Goal: Task Accomplishment & Management: Manage account settings

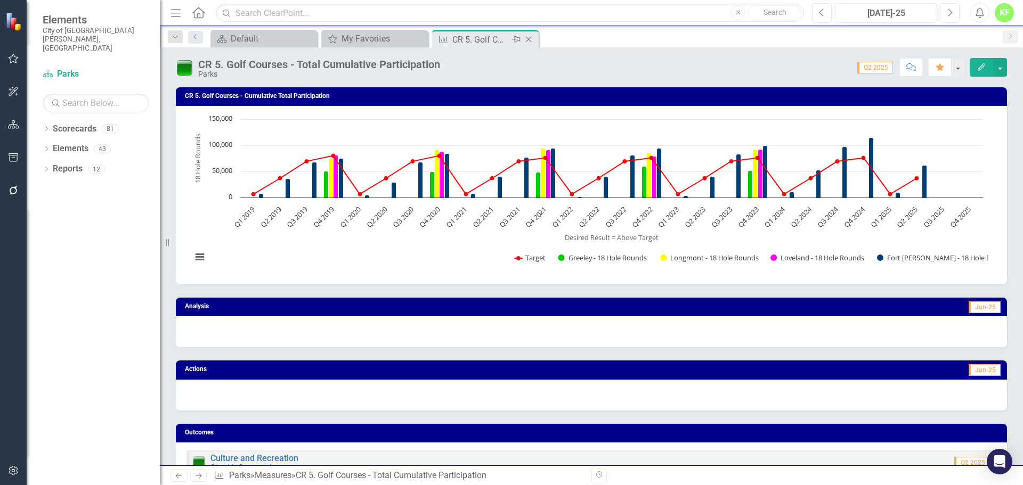
click at [525, 42] on icon "Close" at bounding box center [528, 39] width 11 height 9
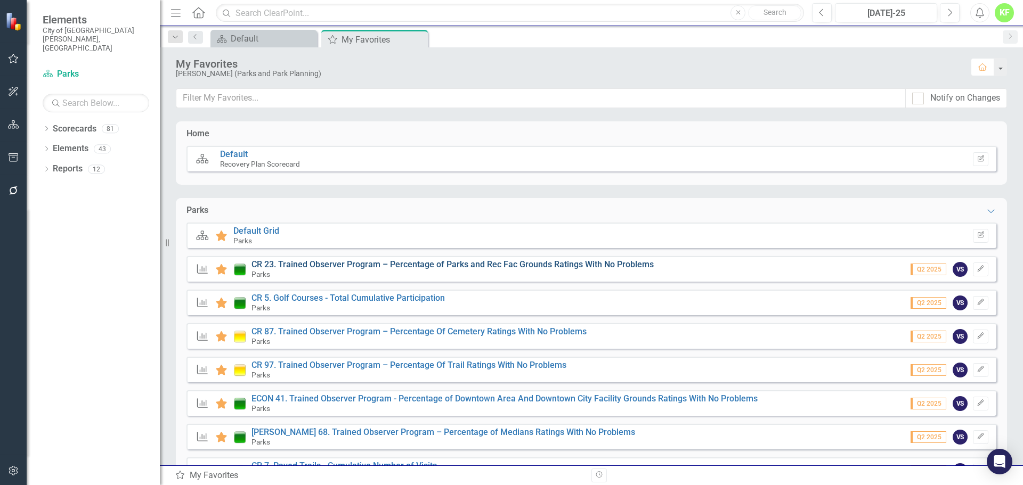
click at [618, 268] on link "CR 23. Trained Observer Program – Percentage of Parks and Rec Fac Grounds Ratin…" at bounding box center [452, 264] width 402 height 10
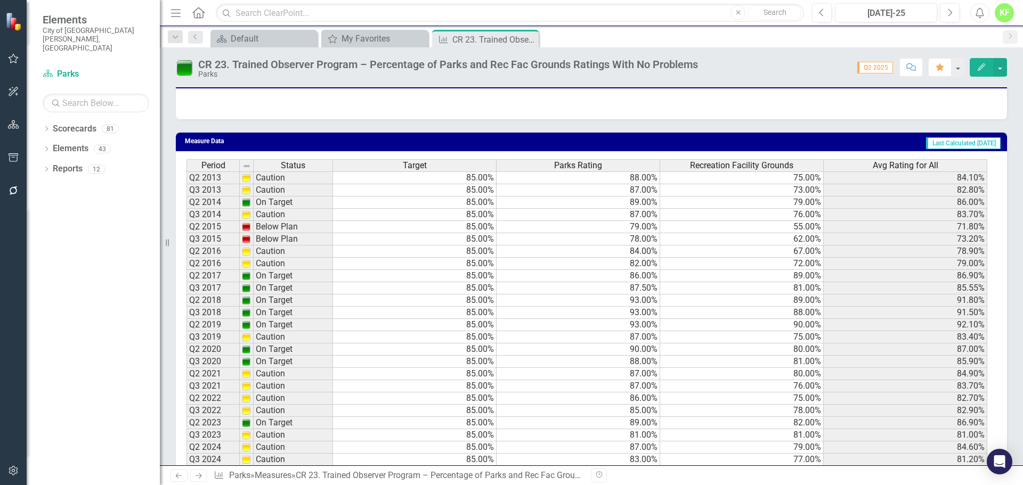
scroll to position [698, 0]
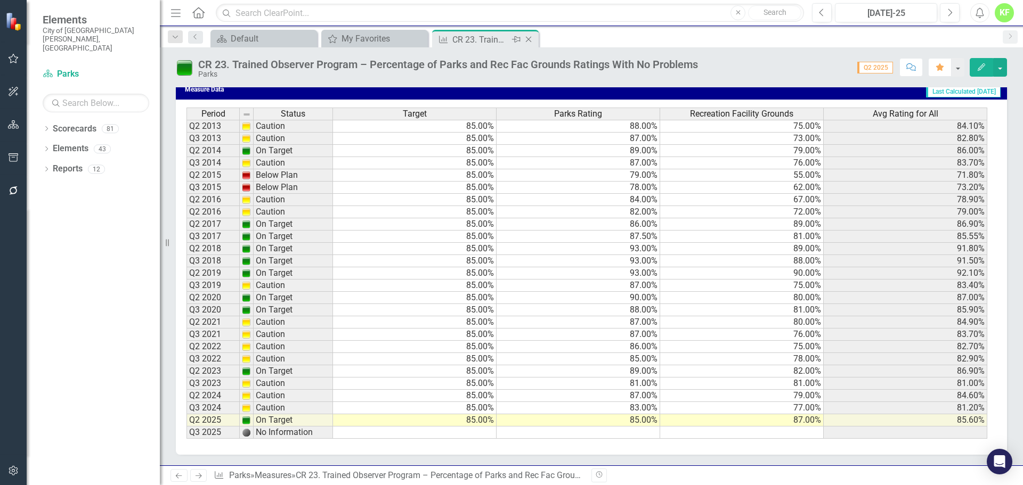
click at [526, 44] on div "Close" at bounding box center [529, 39] width 13 height 13
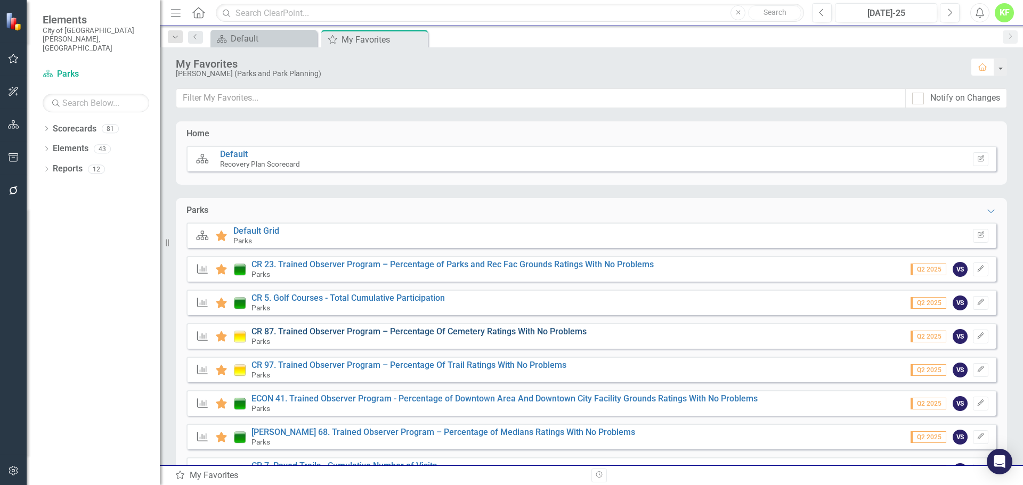
click at [387, 329] on link "CR 87. Trained Observer Program – Percentage Of Cemetery Ratings With No Proble…" at bounding box center [418, 332] width 335 height 10
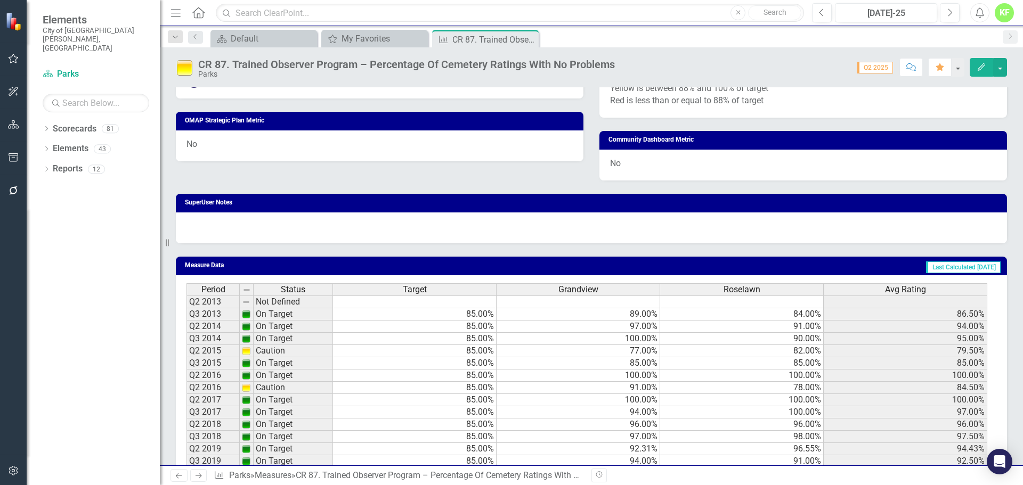
scroll to position [698, 0]
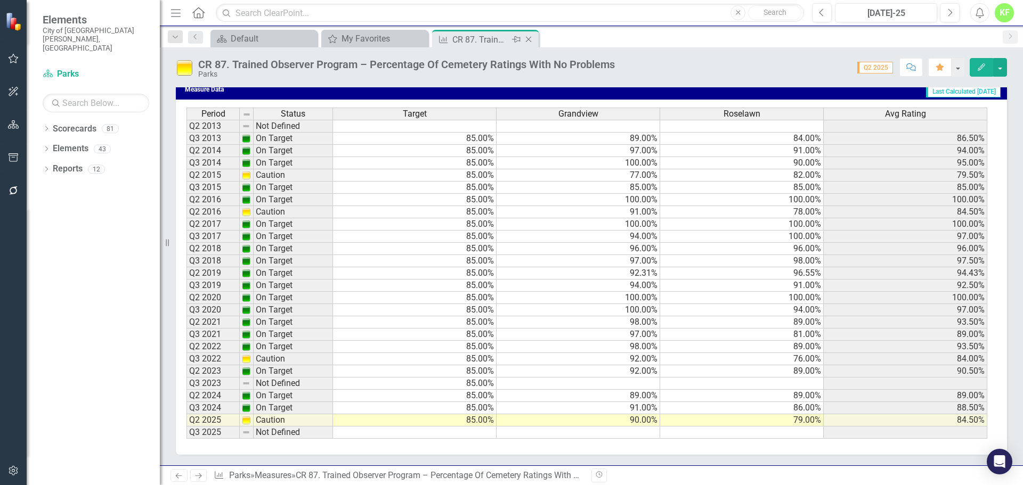
click at [531, 41] on icon "Close" at bounding box center [528, 39] width 11 height 9
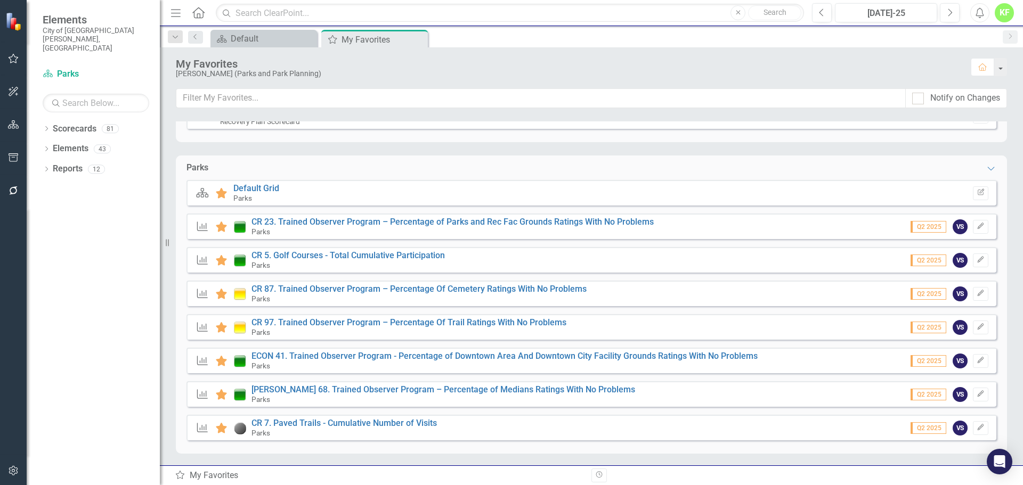
scroll to position [44, 0]
click at [367, 420] on link "CR 7. Paved Trails - Cumulative Number of Visits" at bounding box center [343, 422] width 185 height 10
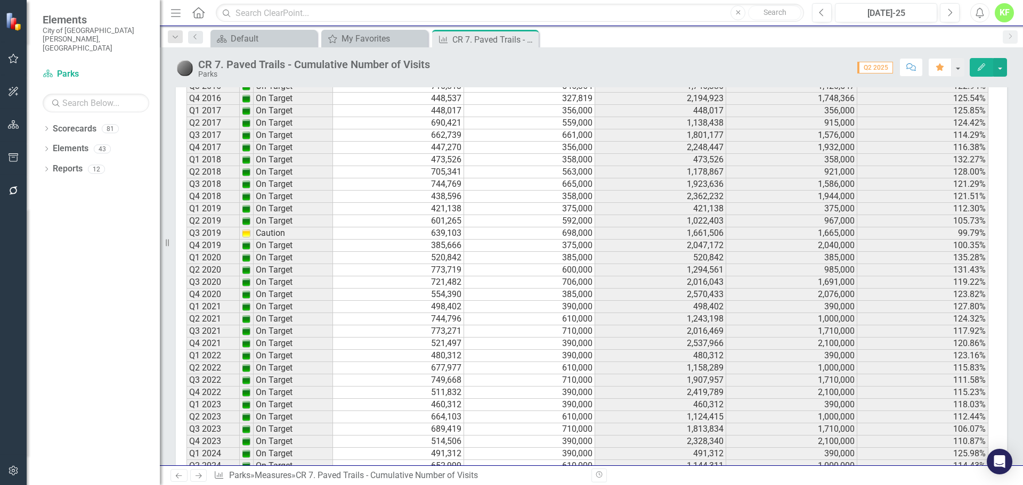
scroll to position [1054, 0]
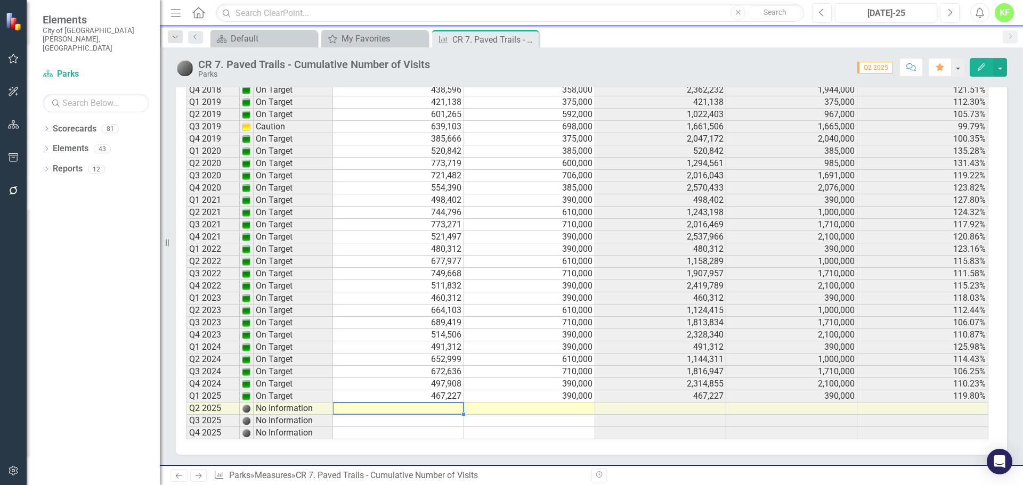
click at [423, 410] on td at bounding box center [398, 409] width 131 height 12
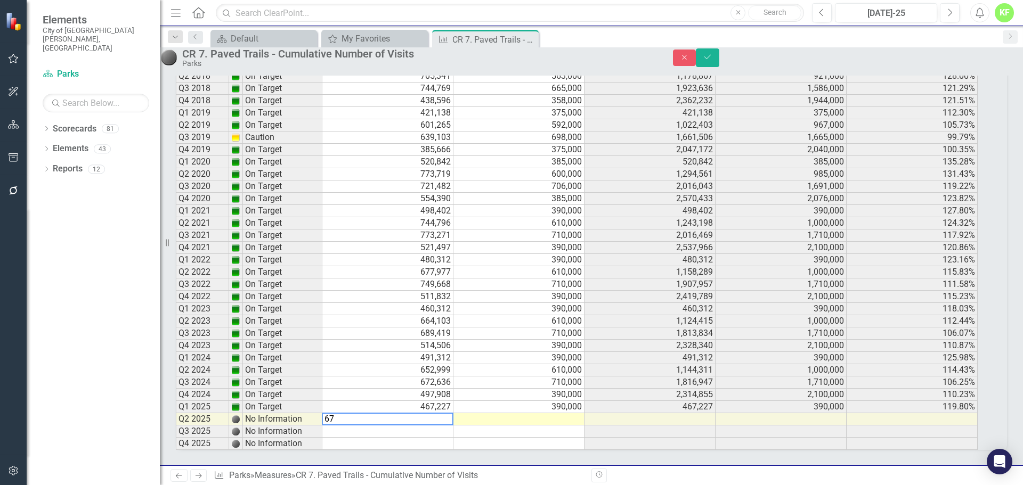
scroll to position [1062, 0]
type textarea "675264"
type textarea "610000"
click at [719, 67] on button "Save" at bounding box center [707, 57] width 23 height 19
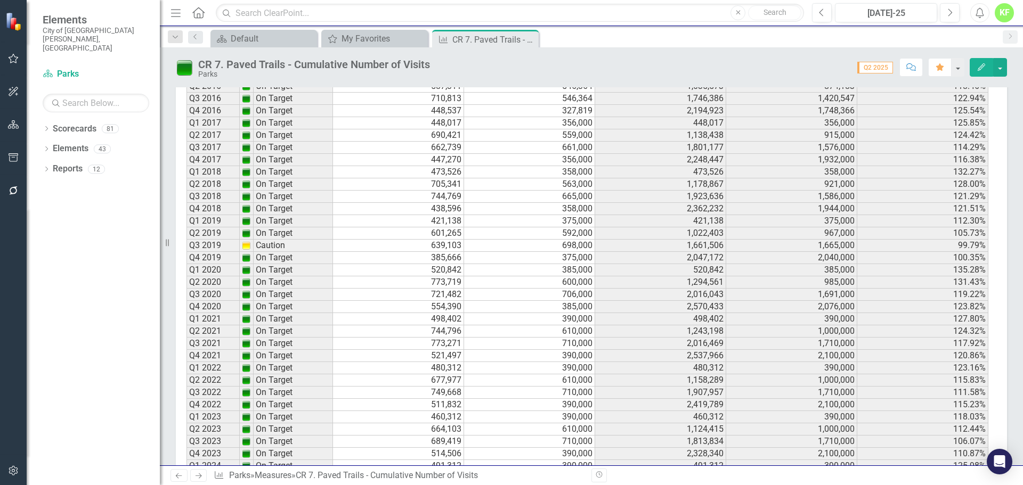
scroll to position [1054, 0]
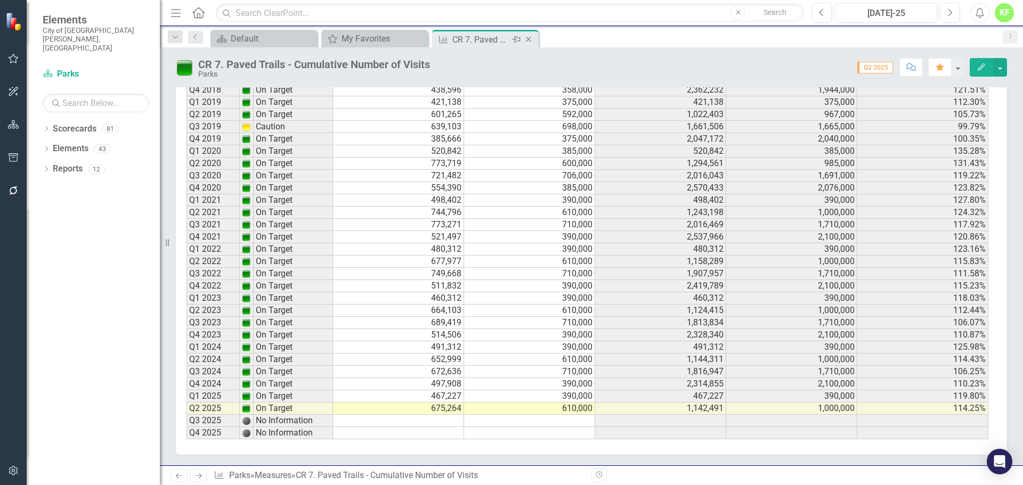
click at [528, 38] on icon "Close" at bounding box center [528, 39] width 11 height 9
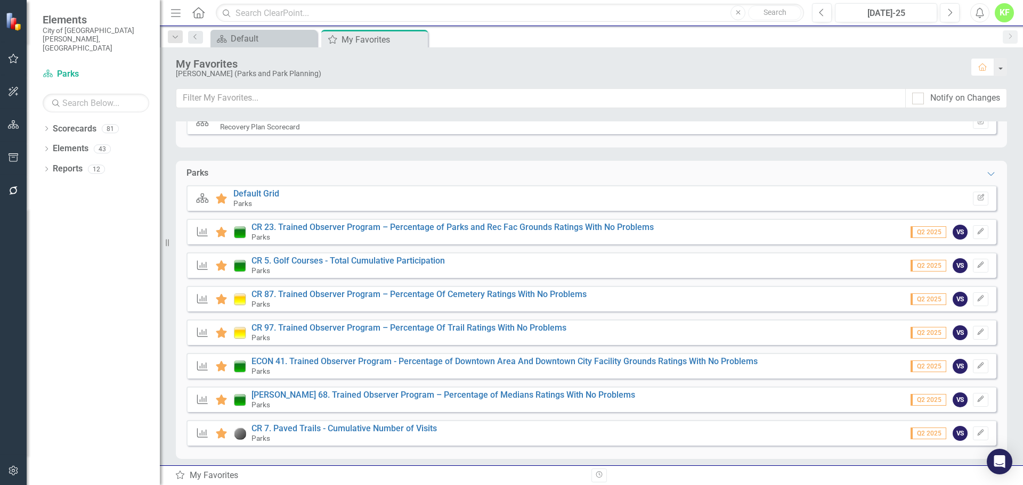
scroll to position [44, 0]
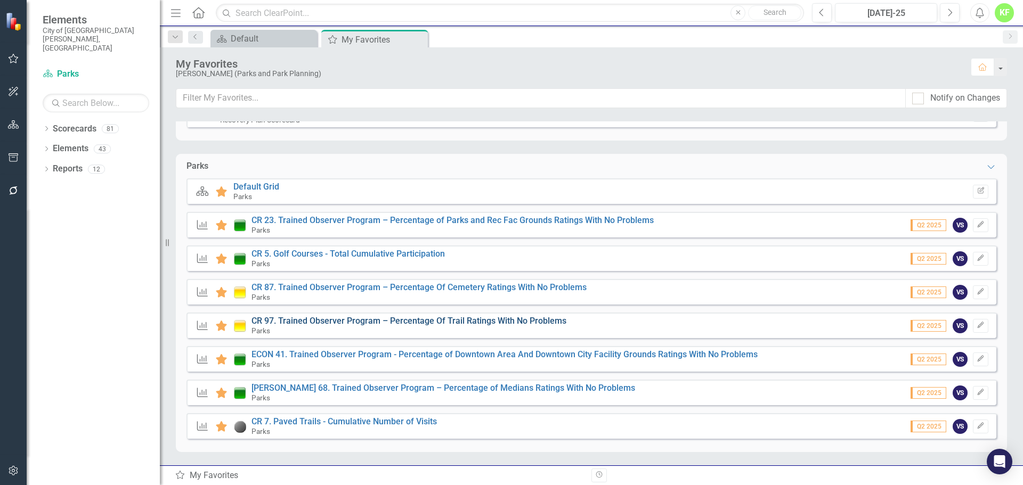
click at [402, 325] on link "CR 97. Trained Observer Program – Percentage Of Trail Ratings With No Problems" at bounding box center [408, 321] width 315 height 10
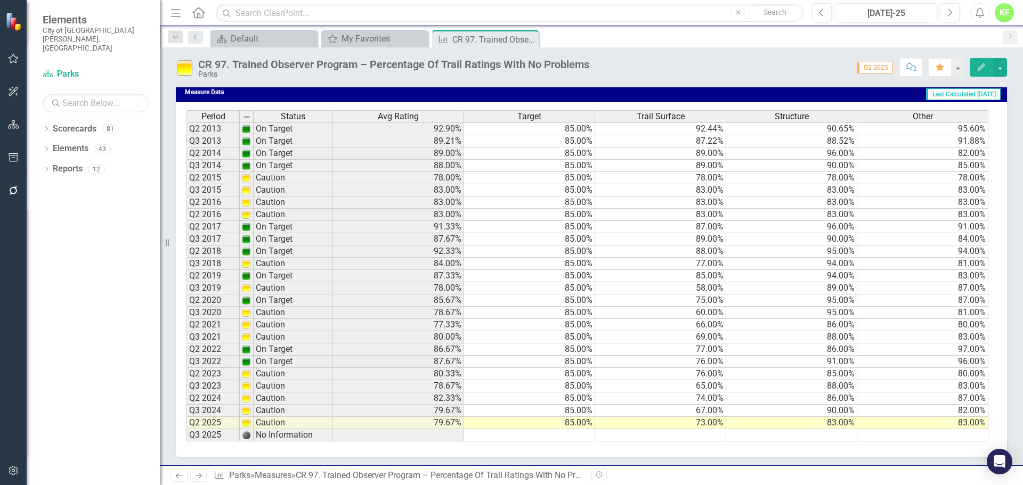
scroll to position [698, 0]
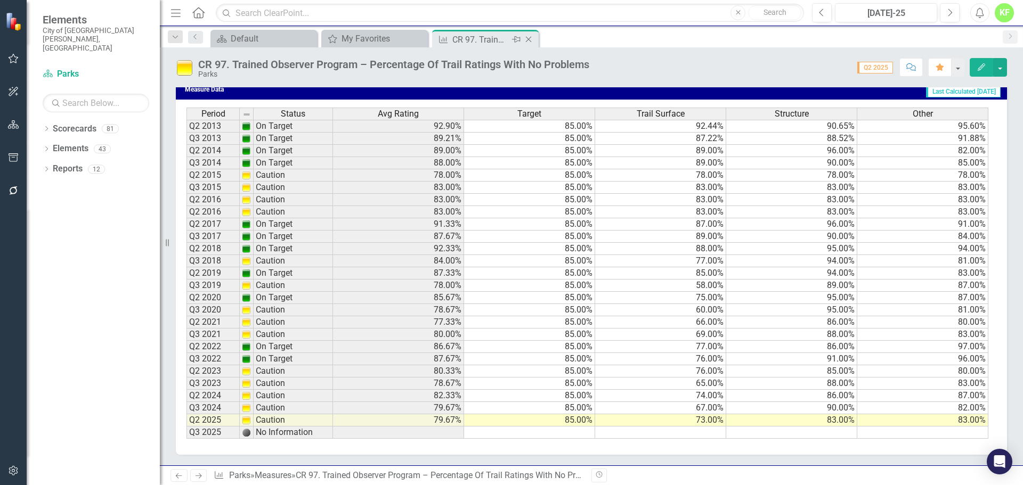
click at [534, 42] on div "Close" at bounding box center [529, 39] width 13 height 13
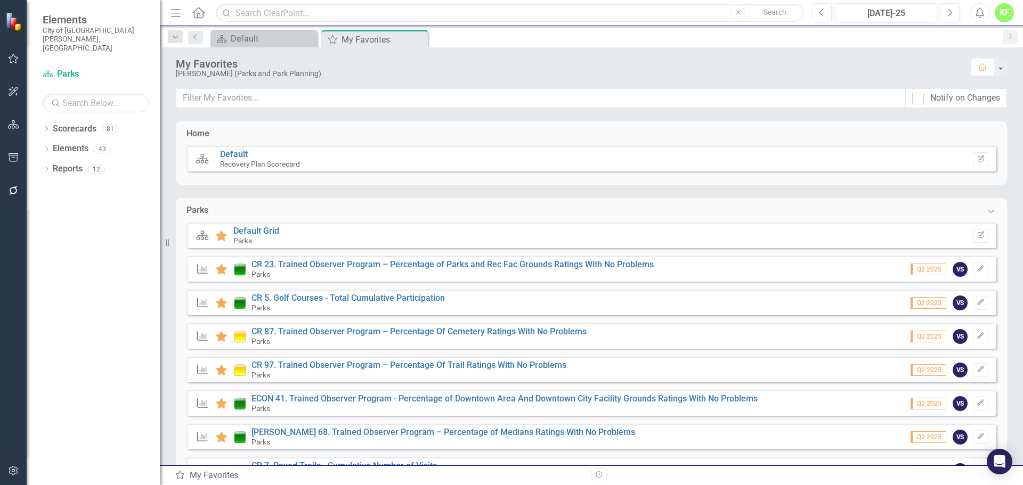
scroll to position [44, 0]
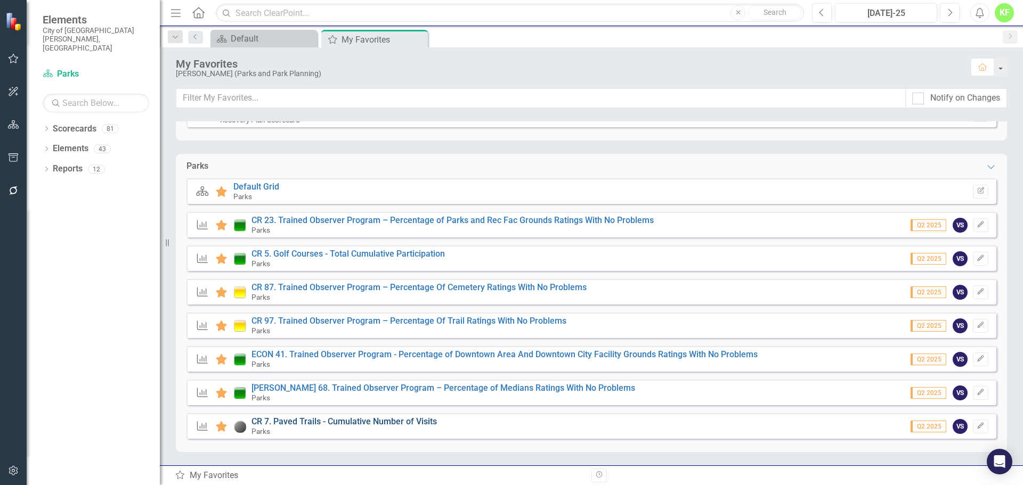
click at [322, 420] on link "CR 7. Paved Trails - Cumulative Number of Visits" at bounding box center [343, 422] width 185 height 10
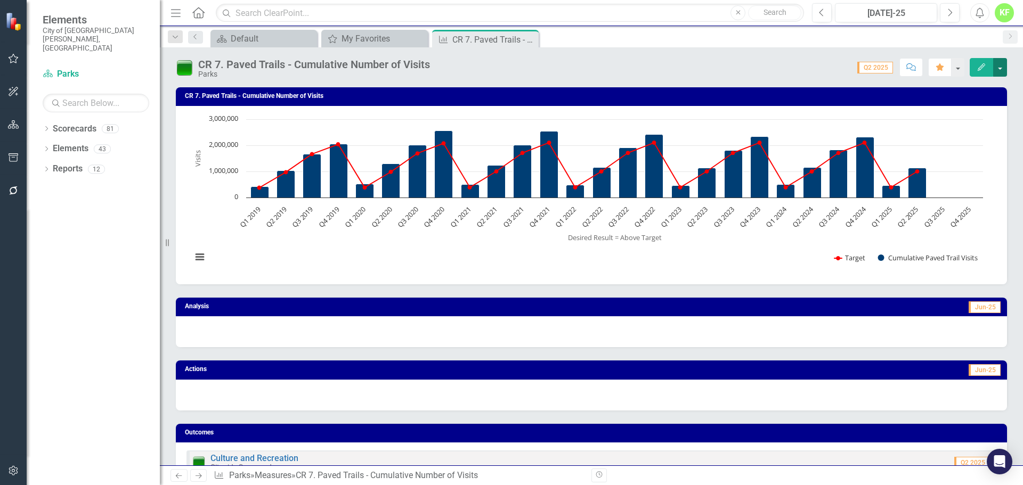
click at [997, 66] on button "button" at bounding box center [1000, 67] width 14 height 19
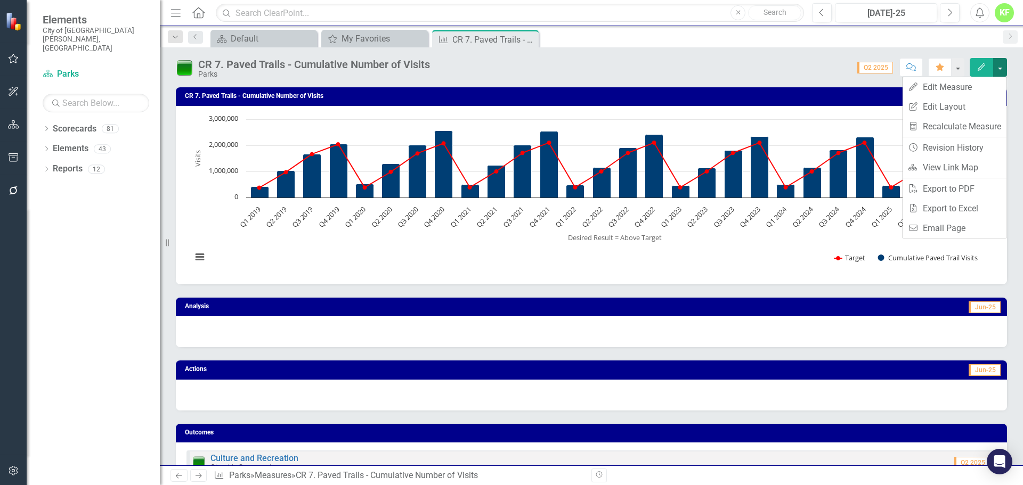
click at [997, 66] on button "button" at bounding box center [1000, 67] width 14 height 19
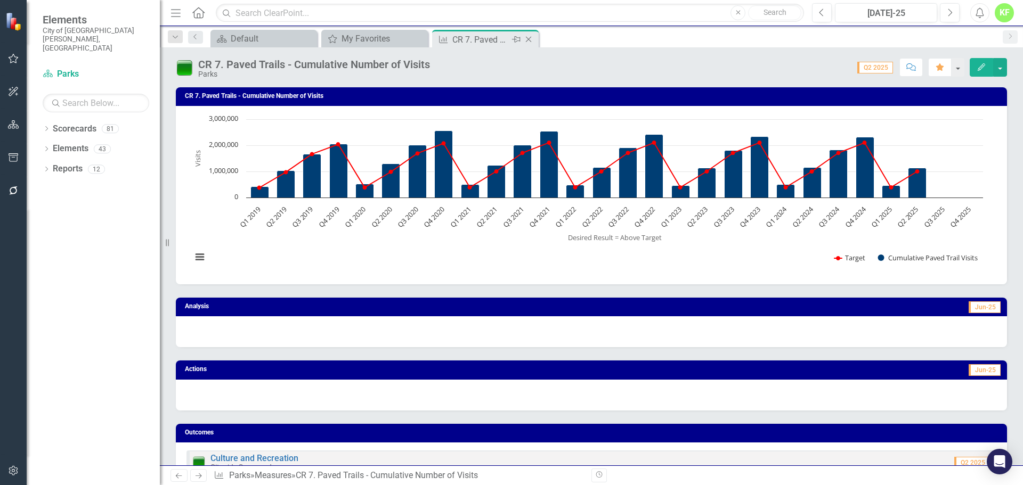
click at [531, 39] on icon "Close" at bounding box center [528, 39] width 11 height 9
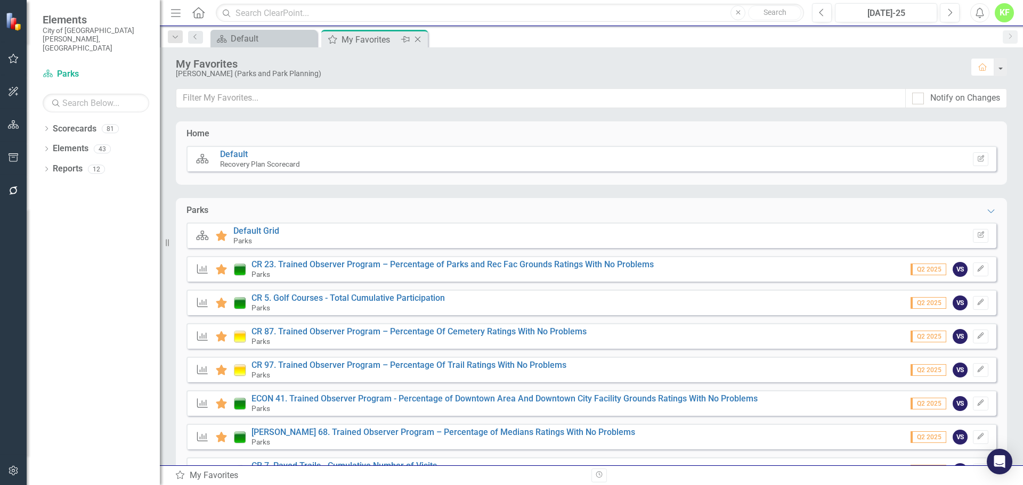
click at [417, 36] on icon "Close" at bounding box center [417, 39] width 11 height 9
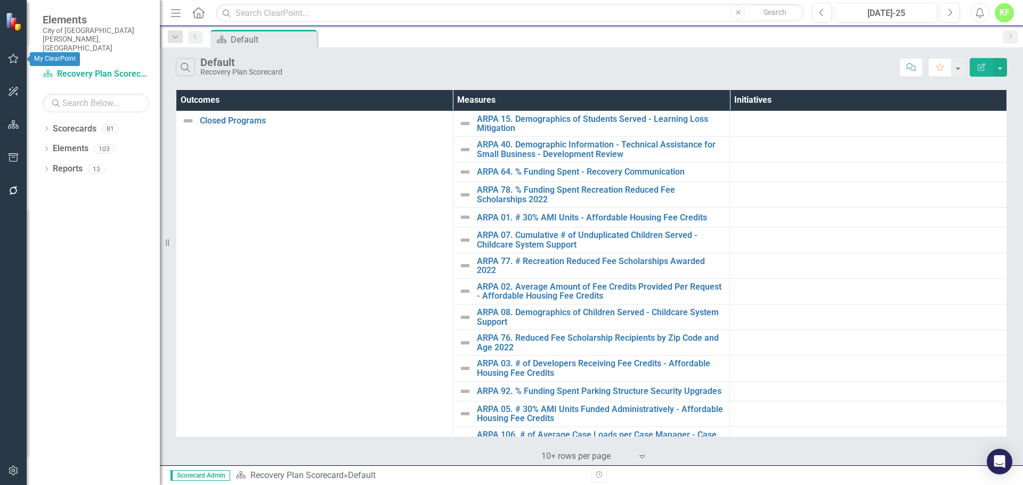
click at [17, 63] on icon "button" at bounding box center [14, 59] width 10 height 10
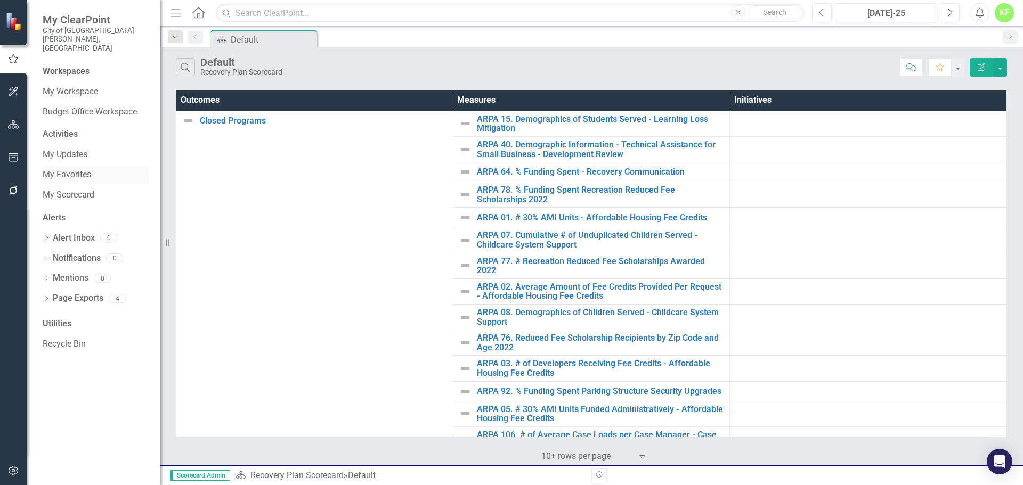
click at [67, 169] on link "My Favorites" at bounding box center [96, 175] width 107 height 12
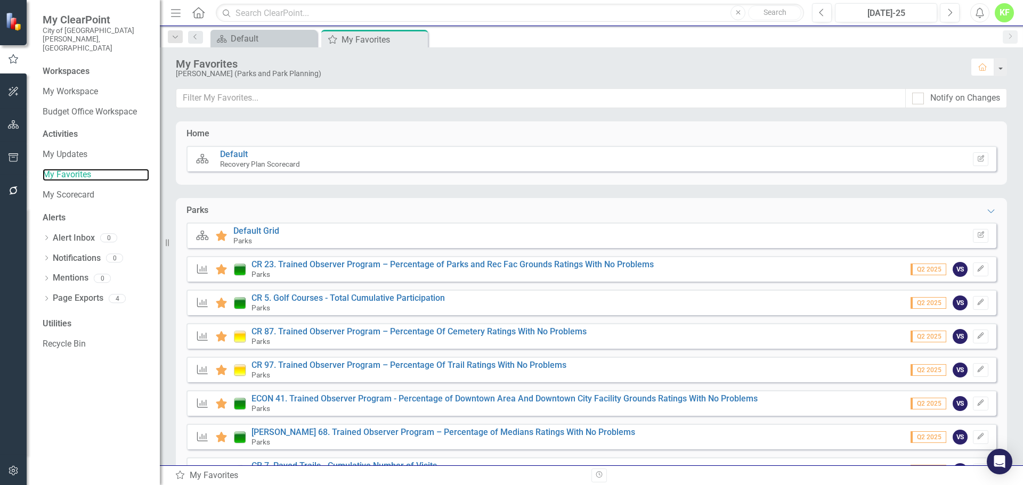
scroll to position [44, 0]
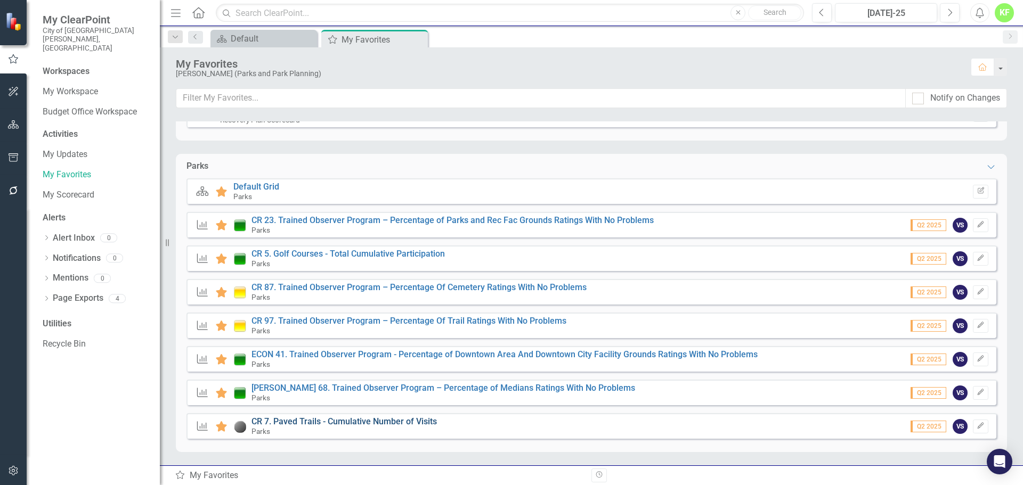
click at [371, 421] on link "CR 7. Paved Trails - Cumulative Number of Visits" at bounding box center [343, 422] width 185 height 10
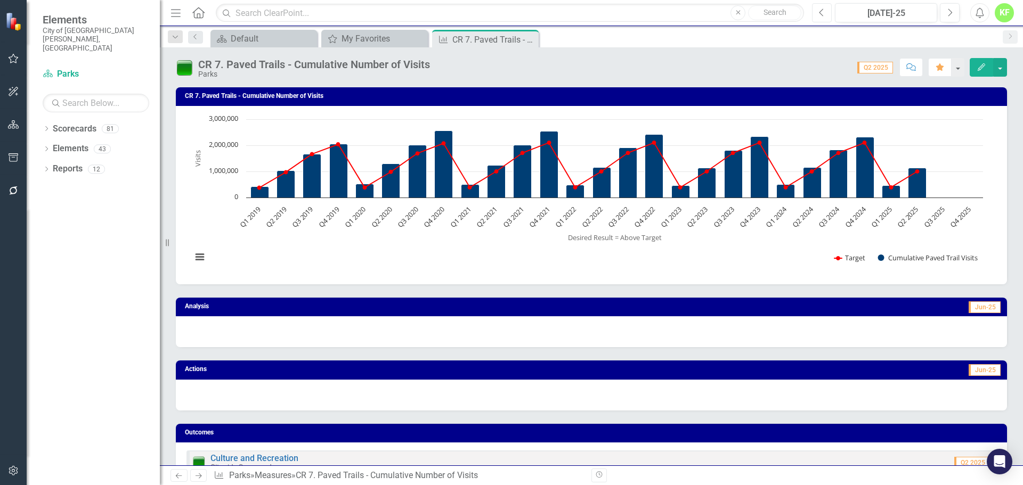
click at [822, 16] on icon "Previous" at bounding box center [822, 13] width 6 height 10
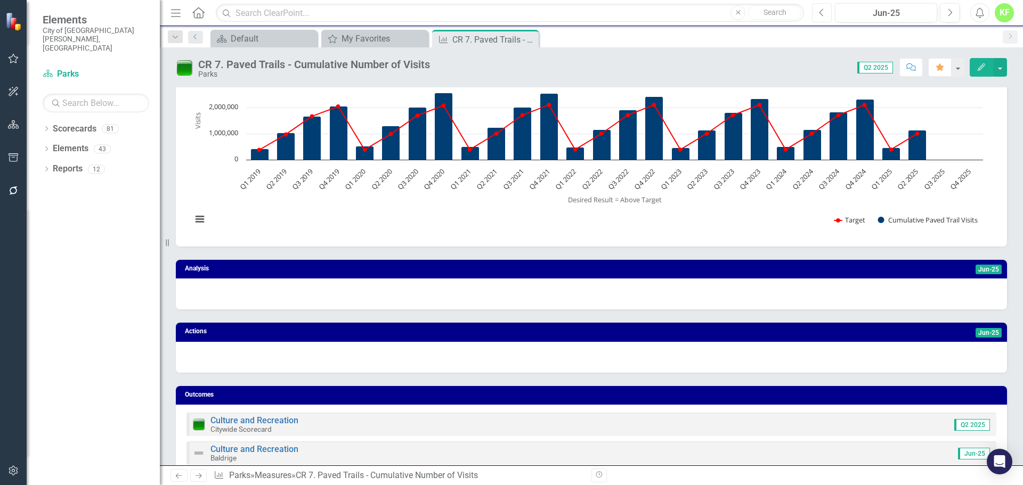
scroll to position [39, 0]
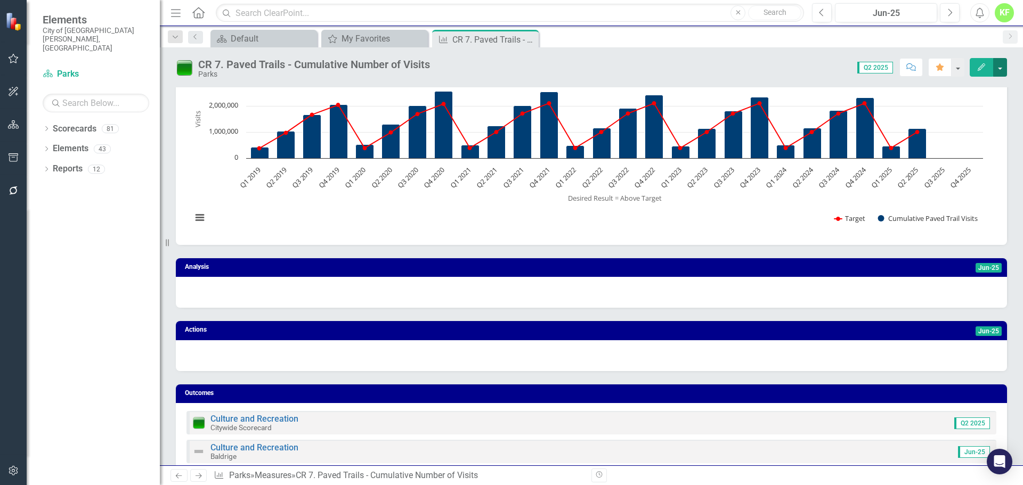
click at [1003, 69] on button "button" at bounding box center [1000, 67] width 14 height 19
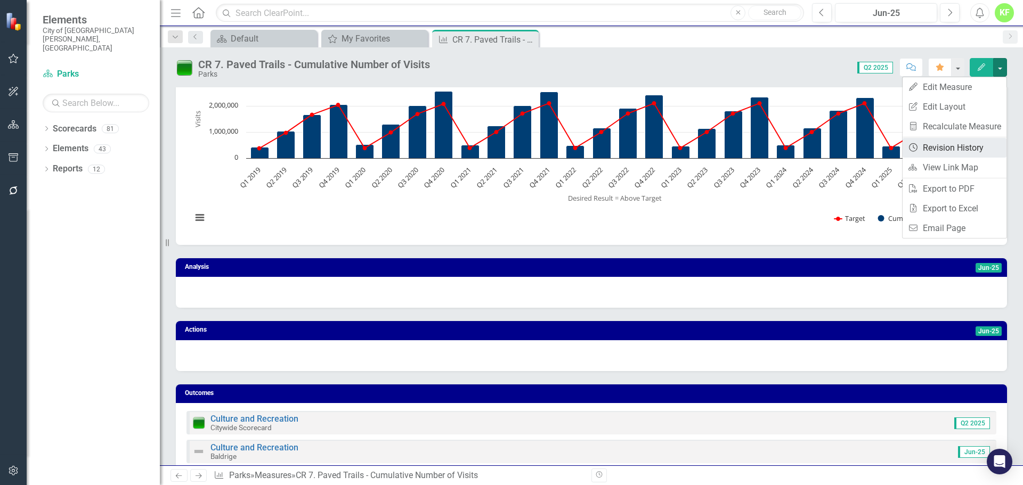
click at [920, 144] on link "Revision History Revision History" at bounding box center [954, 148] width 104 height 20
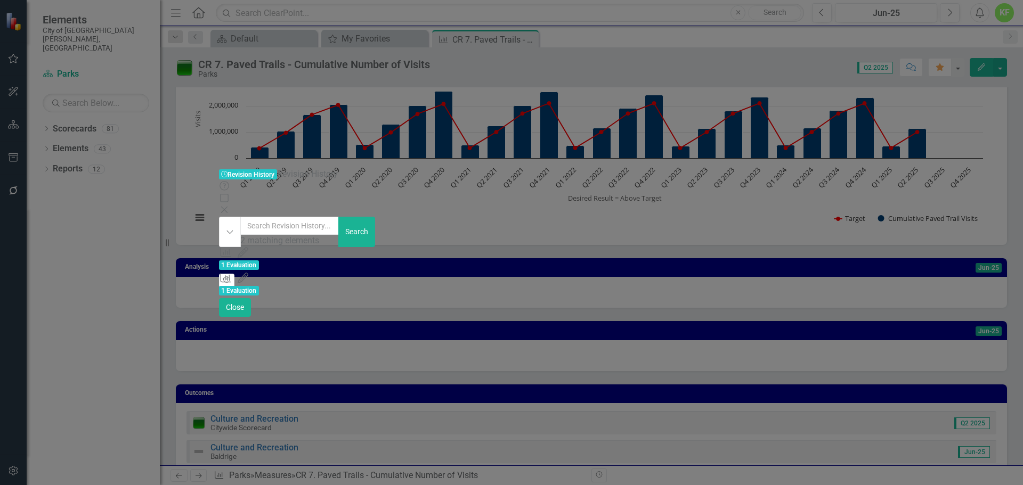
click at [230, 206] on icon "Close" at bounding box center [224, 210] width 11 height 9
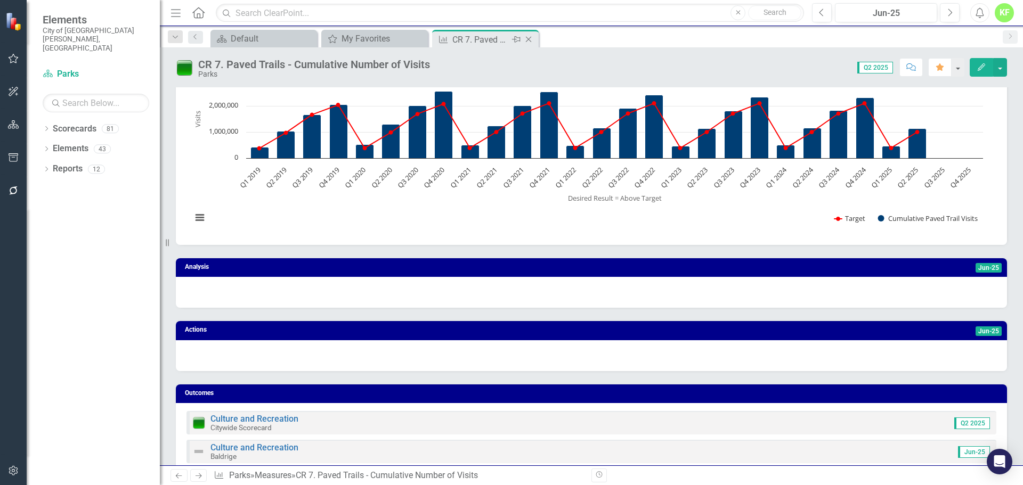
click at [527, 42] on icon "Close" at bounding box center [528, 39] width 11 height 9
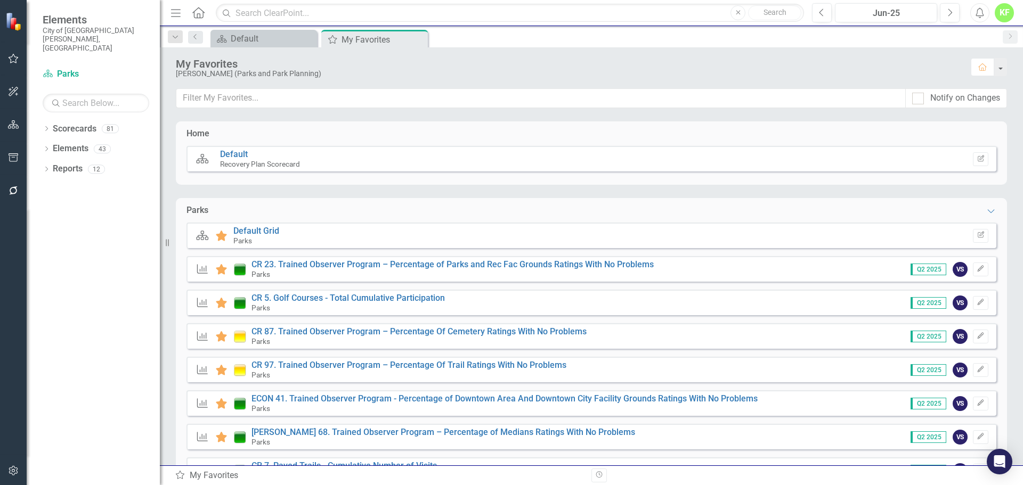
click at [1002, 13] on div "KF" at bounding box center [1003, 12] width 19 height 19
click at [964, 140] on link "Logout Log Out" at bounding box center [971, 135] width 84 height 20
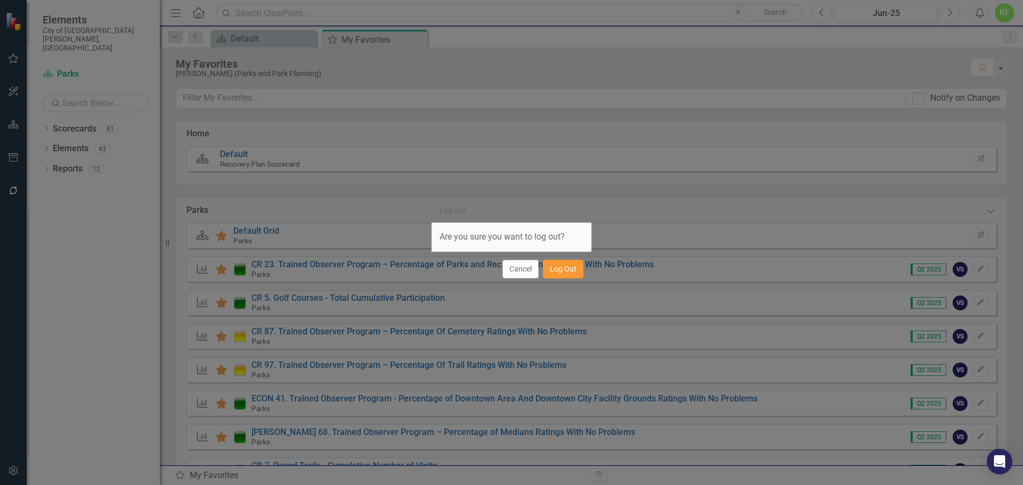
click at [548, 271] on button "Log Out" at bounding box center [563, 269] width 40 height 19
